Goal: Task Accomplishment & Management: Manage account settings

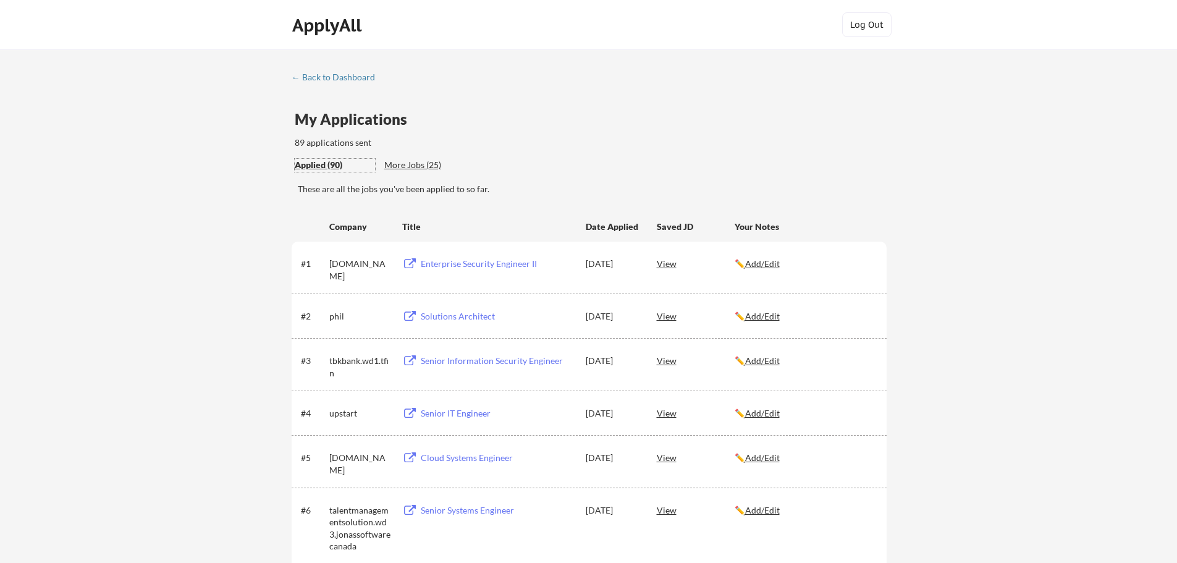
click at [423, 166] on div "More Jobs (25)" at bounding box center [429, 165] width 91 height 12
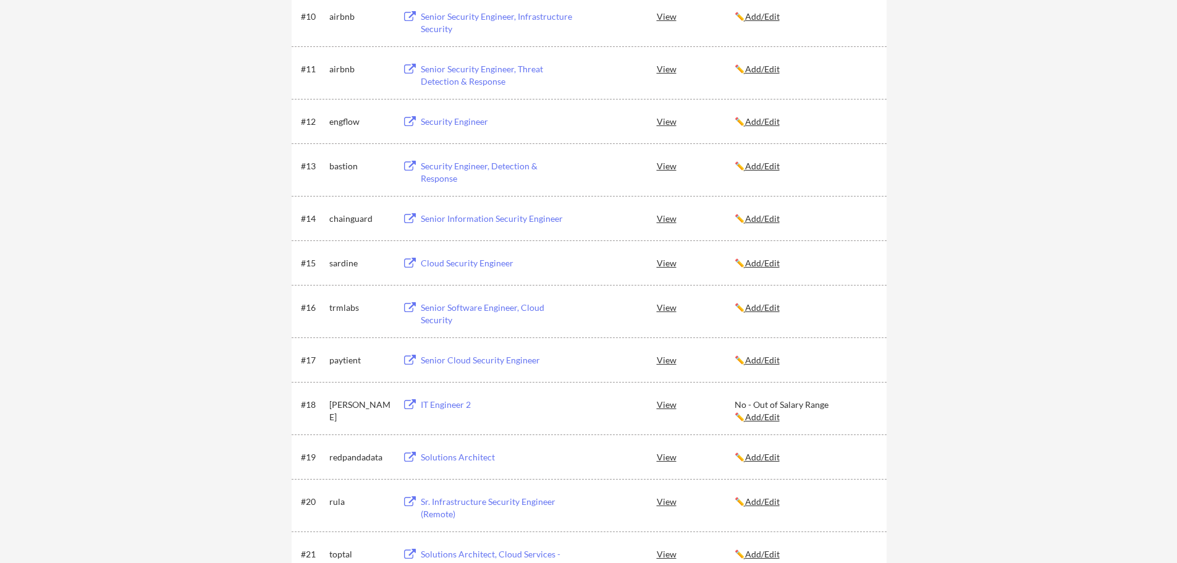
scroll to position [700, 0]
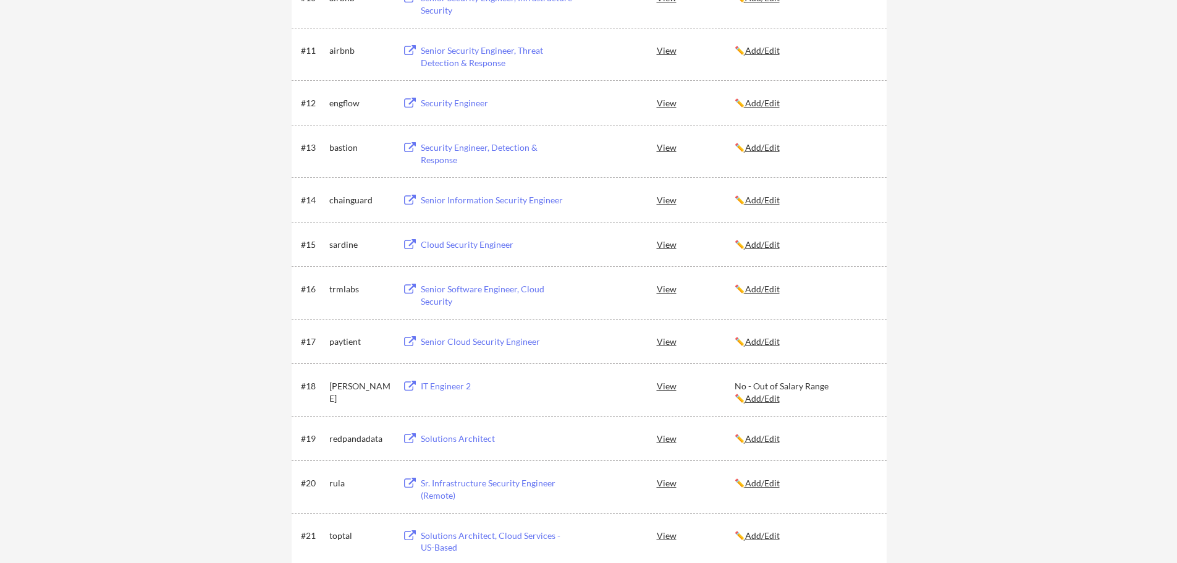
click at [410, 292] on button at bounding box center [409, 290] width 15 height 12
click at [201, 80] on div "← Back to Dashboard My Applications 89 applications sent Applied (90) More Jobs…" at bounding box center [588, 76] width 1177 height 1455
